Goal: Task Accomplishment & Management: Use online tool/utility

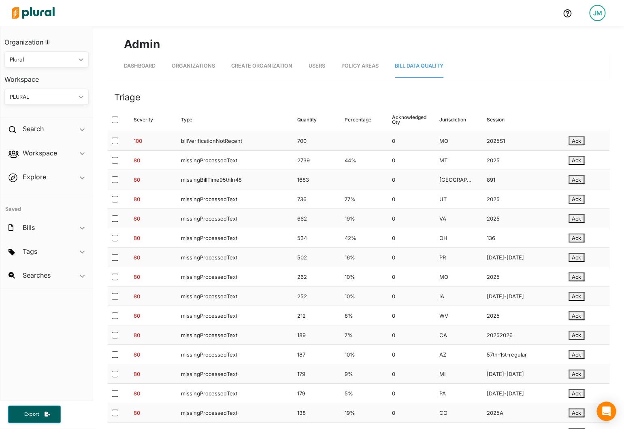
scroll to position [8183, 0]
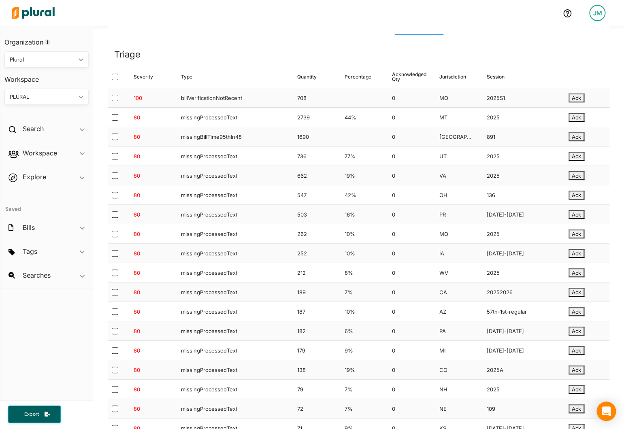
scroll to position [44, 0]
click at [215, 190] on div "missingProcessedText" at bounding box center [232, 193] width 116 height 19
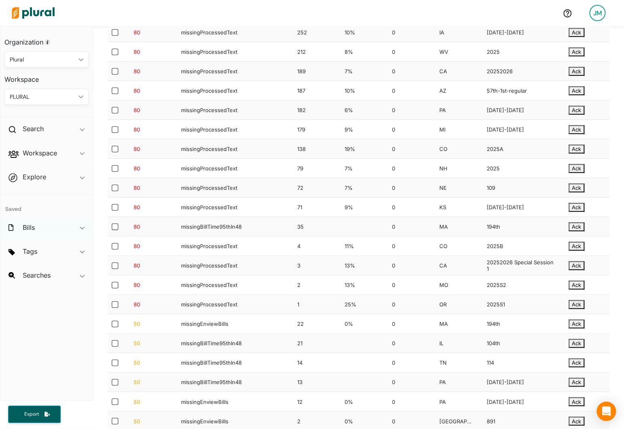
scroll to position [3749, 0]
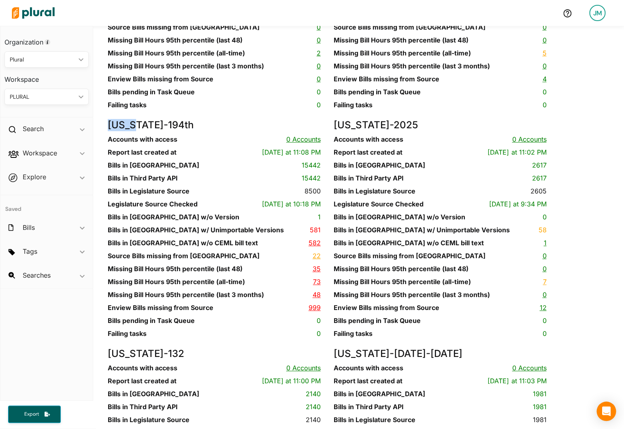
click at [315, 273] on link "35" at bounding box center [316, 269] width 8 height 8
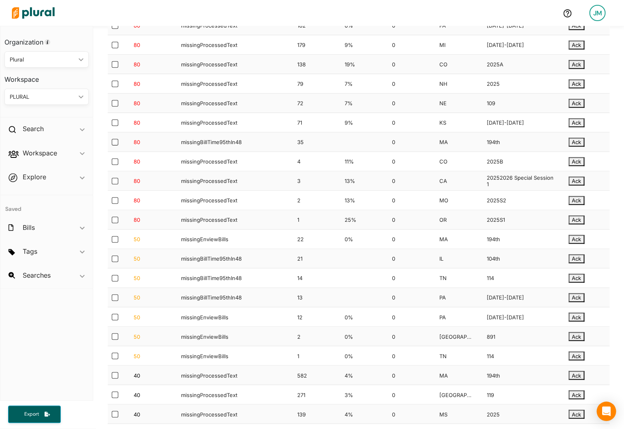
scroll to position [0, 0]
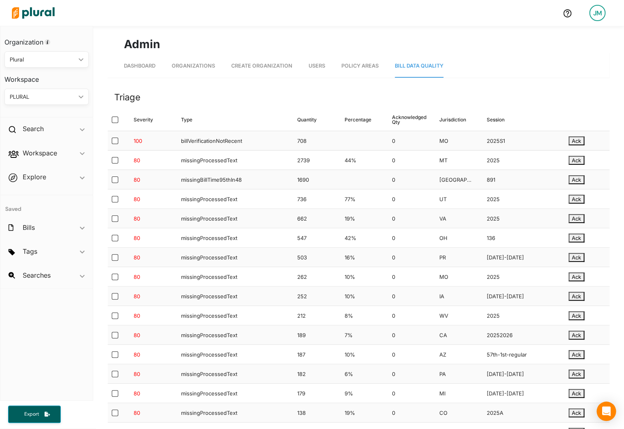
click at [228, 106] on header "Triage" at bounding box center [358, 97] width 501 height 23
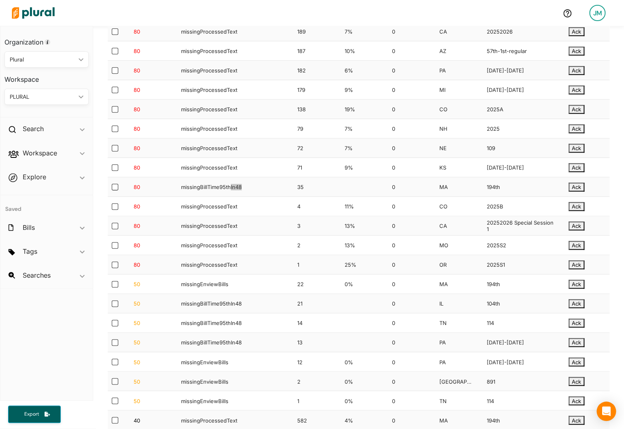
scroll to position [308, 0]
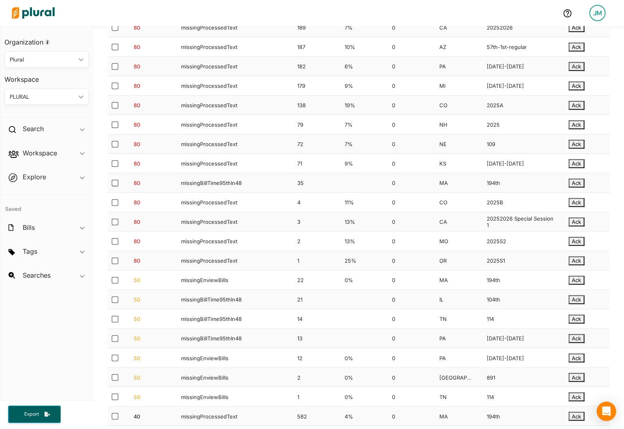
click at [263, 303] on div "missingBillTime95thIn48" at bounding box center [232, 299] width 116 height 19
click at [157, 187] on div "80" at bounding box center [150, 182] width 47 height 19
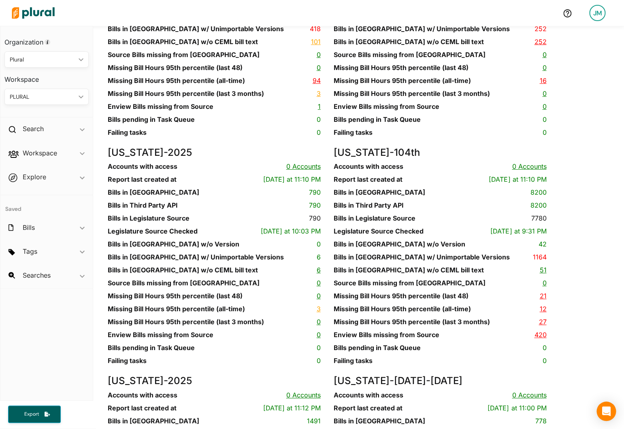
click at [544, 375] on div "Illinois - 104th Accounts with access 0 Accounts Report last created at Today a…" at bounding box center [446, 261] width 226 height 229
click at [539, 300] on link "21" at bounding box center [542, 296] width 7 height 8
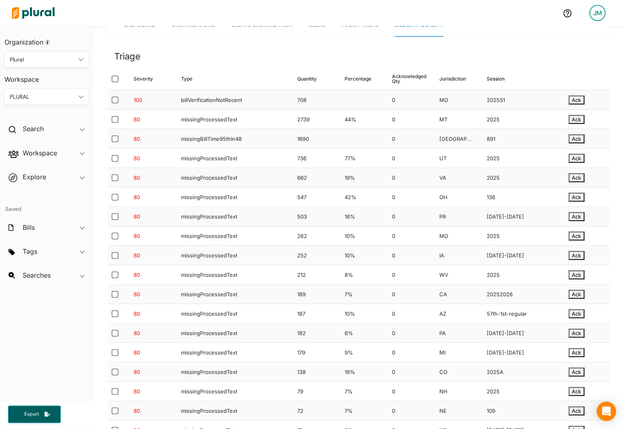
scroll to position [0, 0]
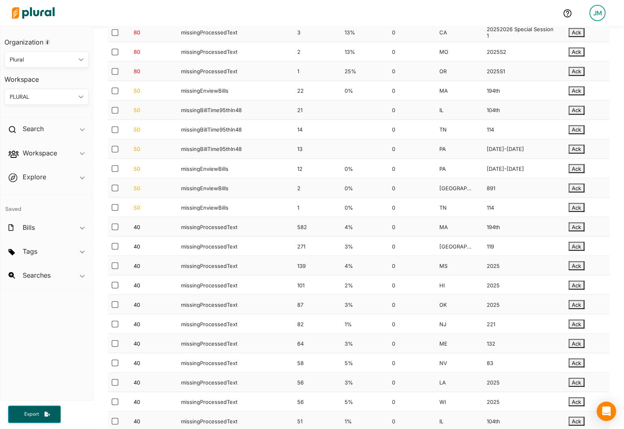
scroll to position [7314, 0]
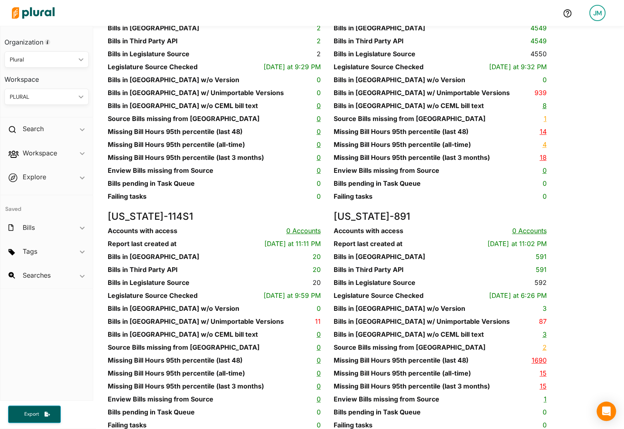
click at [540, 136] on link "14" at bounding box center [542, 131] width 7 height 8
click at [385, 46] on dt "Bills in Third Party API" at bounding box center [368, 41] width 70 height 10
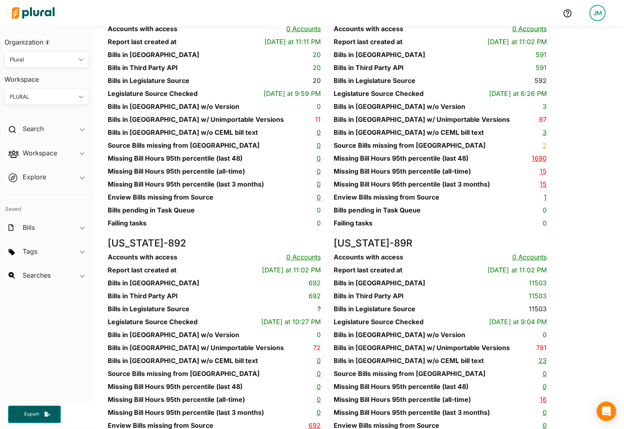
scroll to position [6601, 0]
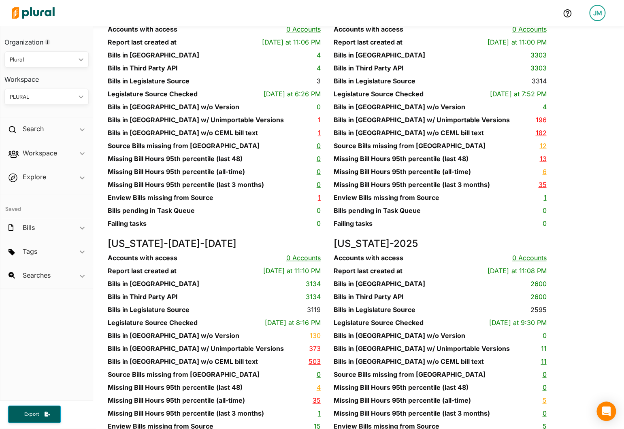
click at [544, 163] on link "13" at bounding box center [542, 159] width 7 height 8
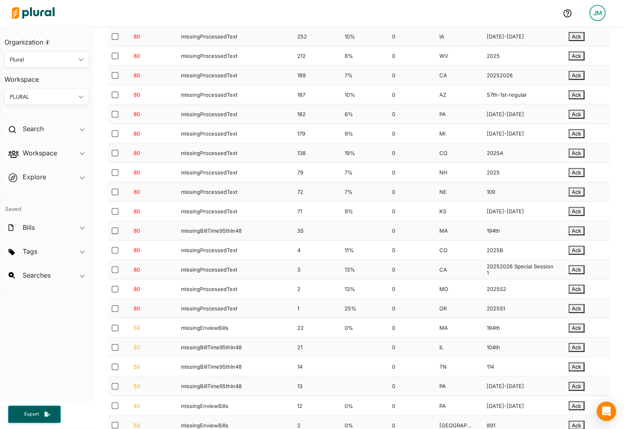
scroll to position [0, 0]
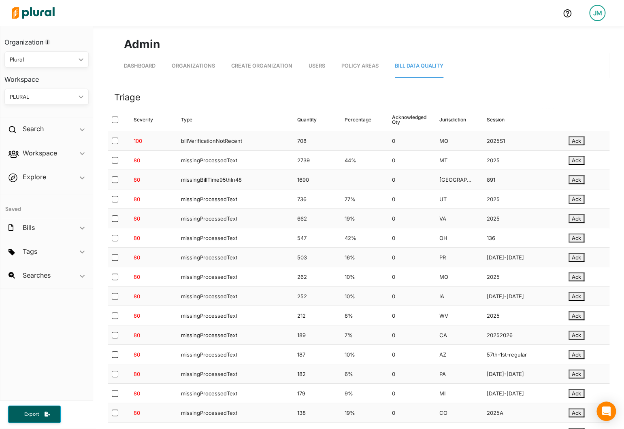
click at [286, 131] on div "Type ▲" at bounding box center [232, 119] width 116 height 22
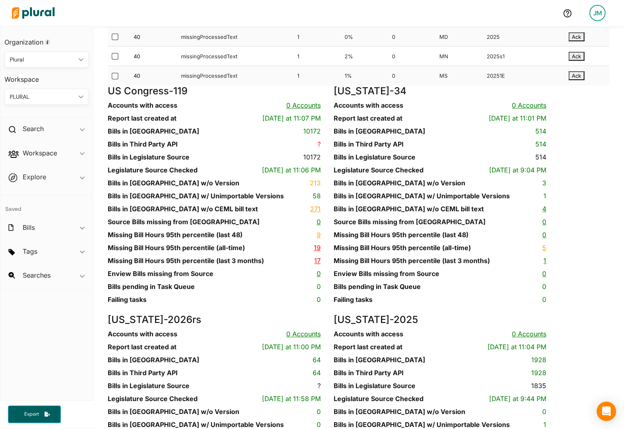
scroll to position [1292, 0]
